Goal: Information Seeking & Learning: Learn about a topic

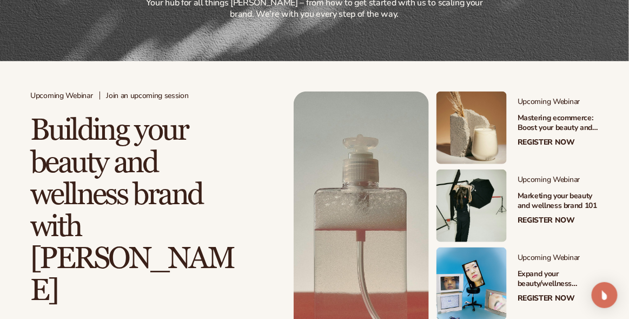
scroll to position [216, 0]
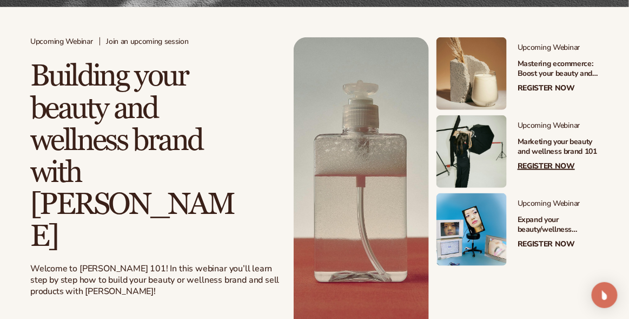
click at [479, 141] on link at bounding box center [472, 151] width 70 height 73
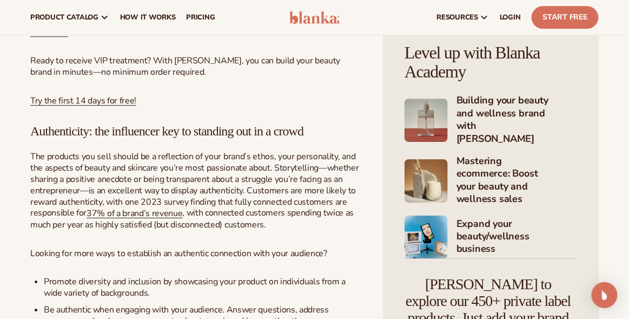
click at [469, 233] on h4 "Expand your beauty/wellness business" at bounding box center [517, 237] width 121 height 39
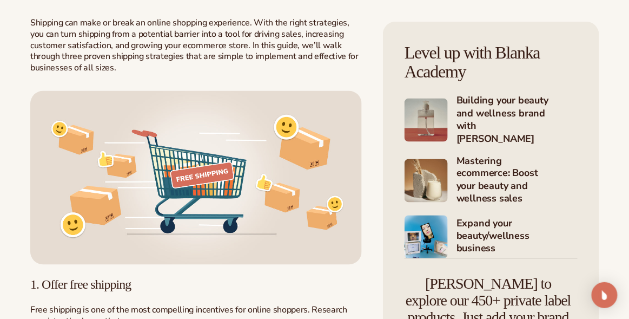
scroll to position [378, 0]
click at [215, 140] on img at bounding box center [196, 178] width 332 height 174
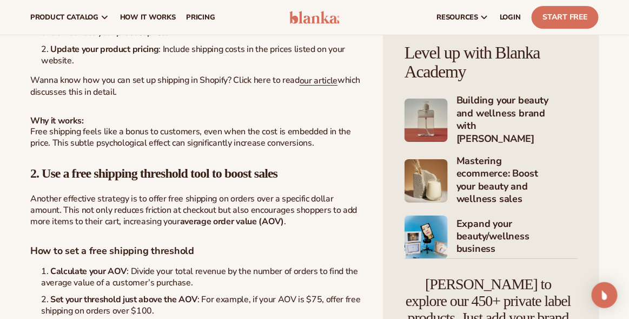
scroll to position [811, 0]
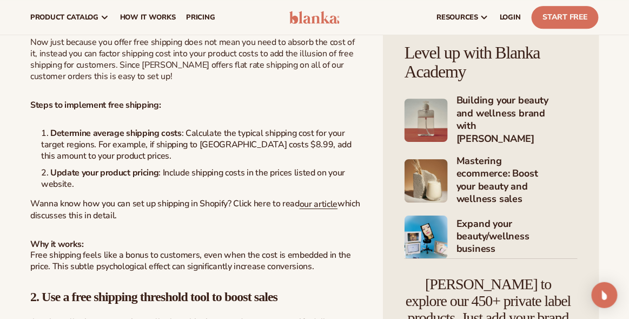
drag, startPoint x: 106, startPoint y: 1, endPoint x: 30, endPoint y: 61, distance: 97.5
drag, startPoint x: 271, startPoint y: 86, endPoint x: 246, endPoint y: 74, distance: 27.9
click at [246, 74] on p "Now just because you offer free shipping does not mean you need to absorb the c…" at bounding box center [196, 59] width 332 height 45
drag, startPoint x: 148, startPoint y: 0, endPoint x: 41, endPoint y: 87, distance: 137.4
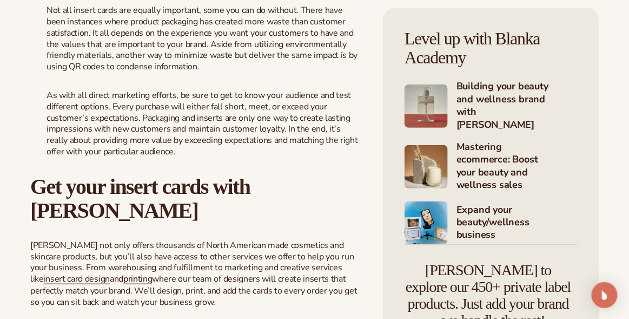
scroll to position [1244, 0]
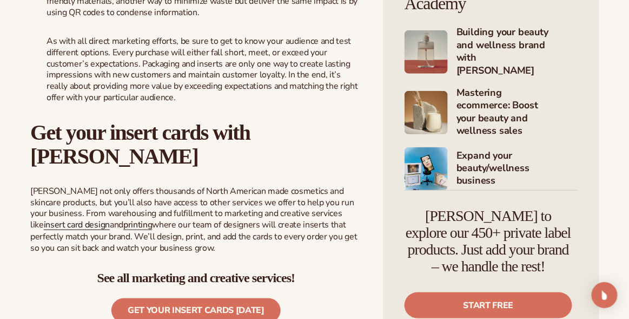
click at [47, 226] on span "insert card design" at bounding box center [77, 225] width 66 height 12
click at [123, 224] on link "printing" at bounding box center [137, 225] width 29 height 12
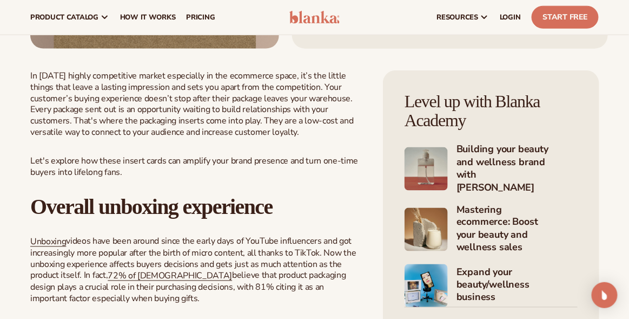
scroll to position [324, 0]
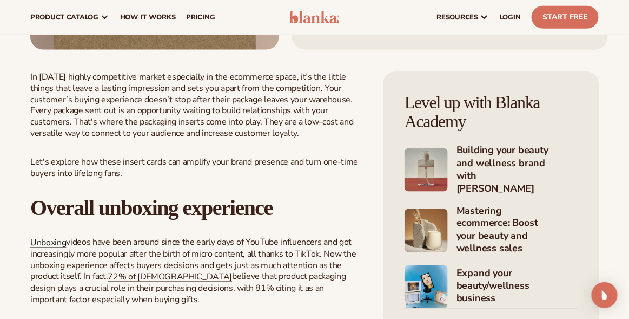
click at [53, 243] on span "Unboxing" at bounding box center [48, 243] width 36 height 12
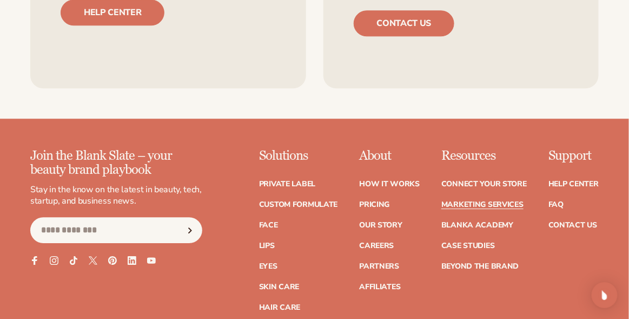
scroll to position [757, 0]
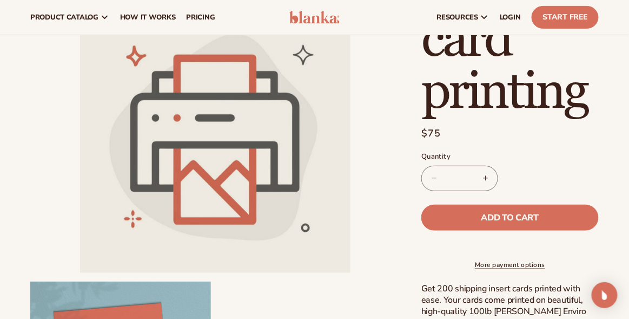
scroll to position [108, 0]
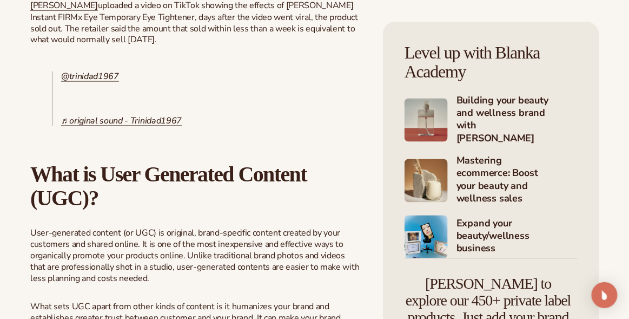
scroll to position [324, 0]
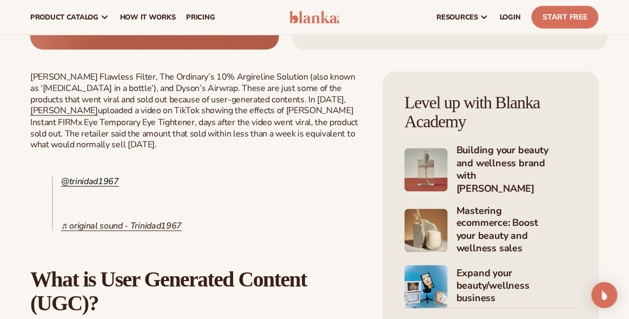
click at [93, 182] on link "@trinidad1967" at bounding box center [90, 182] width 58 height 12
